Goal: Task Accomplishment & Management: Use online tool/utility

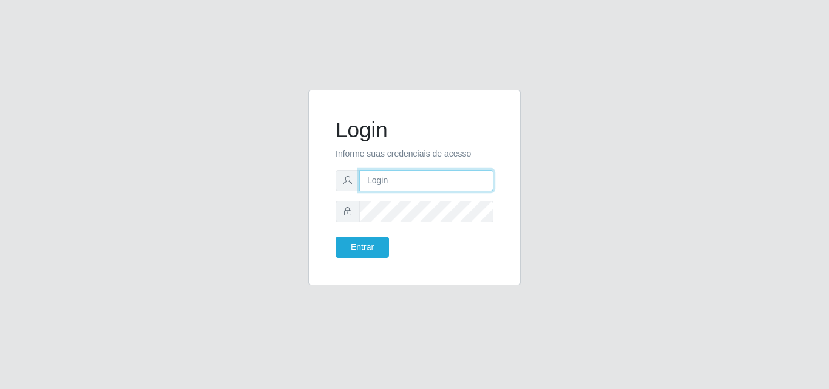
click at [437, 177] on input "text" at bounding box center [426, 180] width 134 height 21
type input "[EMAIL_ADDRESS][DOMAIN_NAME]"
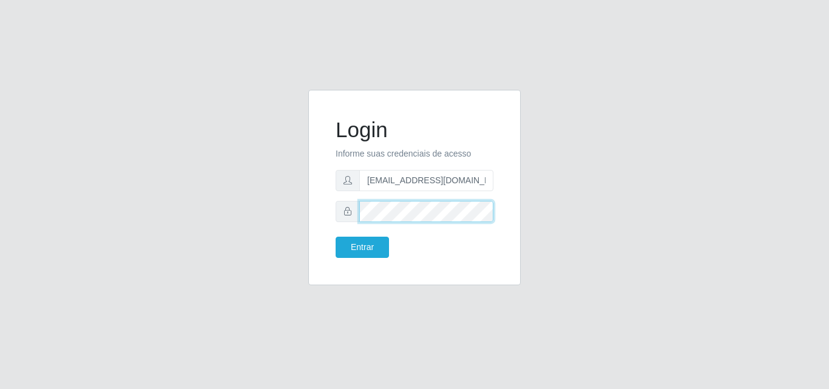
click at [336, 237] on button "Entrar" at bounding box center [362, 247] width 53 height 21
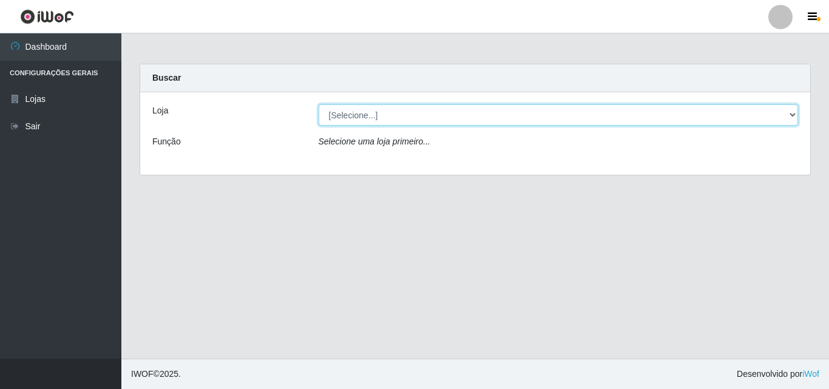
click at [574, 118] on select "[Selecione...] Corte Fácil - Unidade Emaús" at bounding box center [559, 114] width 480 height 21
select select "201"
click at [319, 104] on select "[Selecione...] Corte Fácil - Unidade Emaús" at bounding box center [559, 114] width 480 height 21
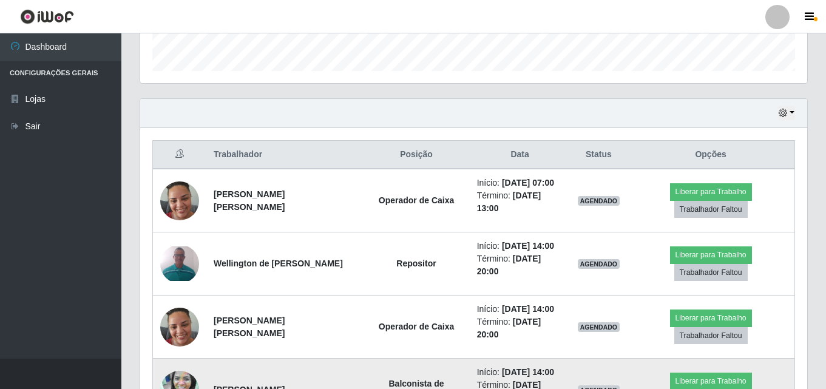
scroll to position [350, 0]
